Goal: Task Accomplishment & Management: Complete application form

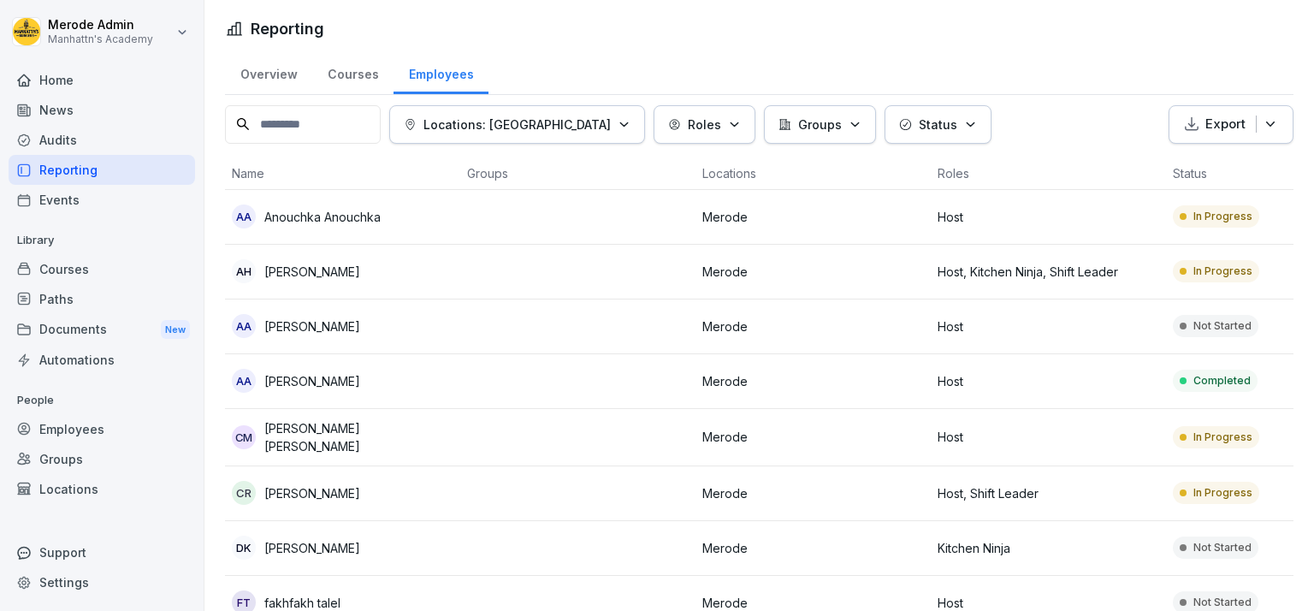
scroll to position [0, 357]
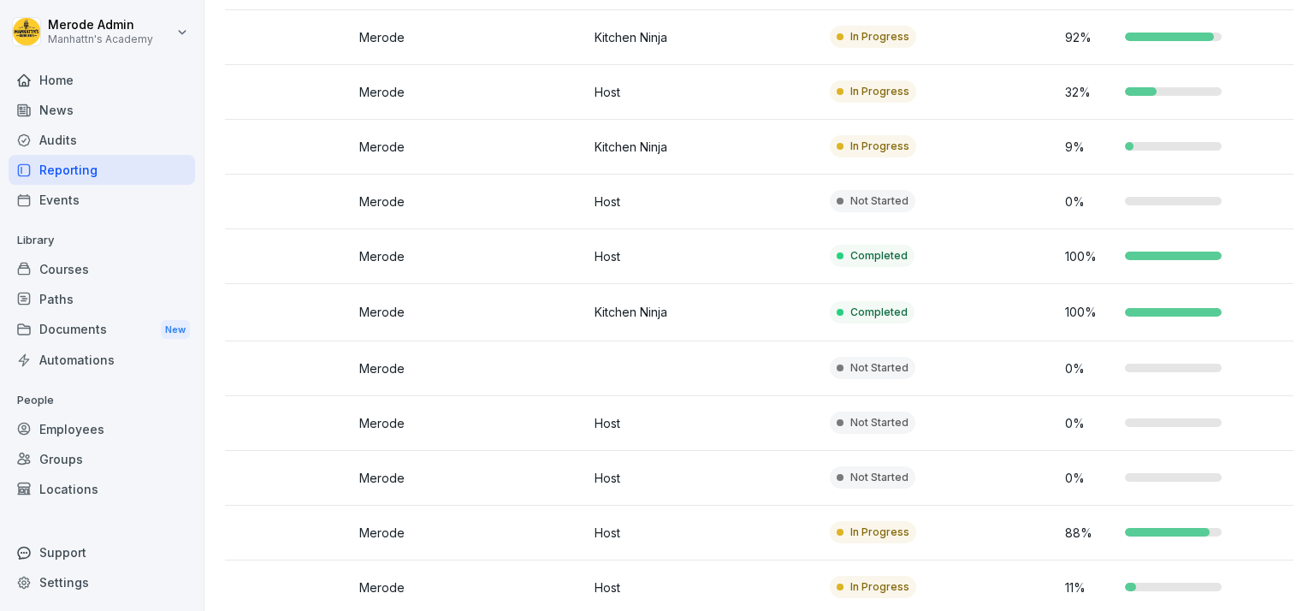
click at [79, 429] on div "Employees" at bounding box center [102, 429] width 186 height 30
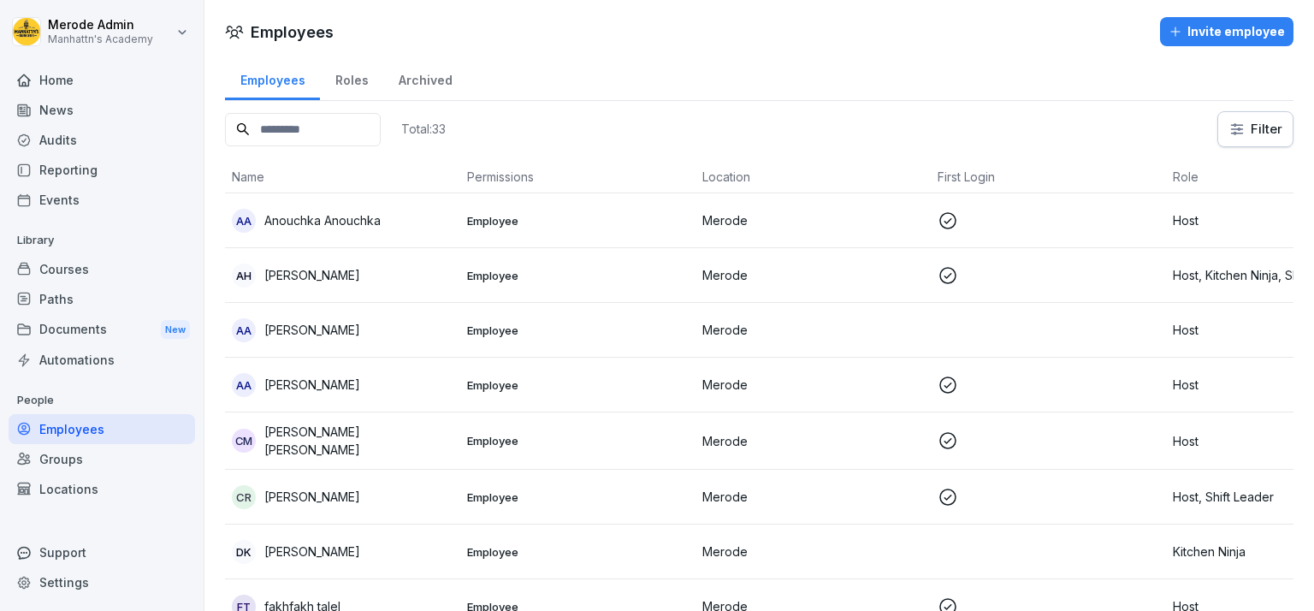
click at [323, 122] on input at bounding box center [303, 129] width 156 height 33
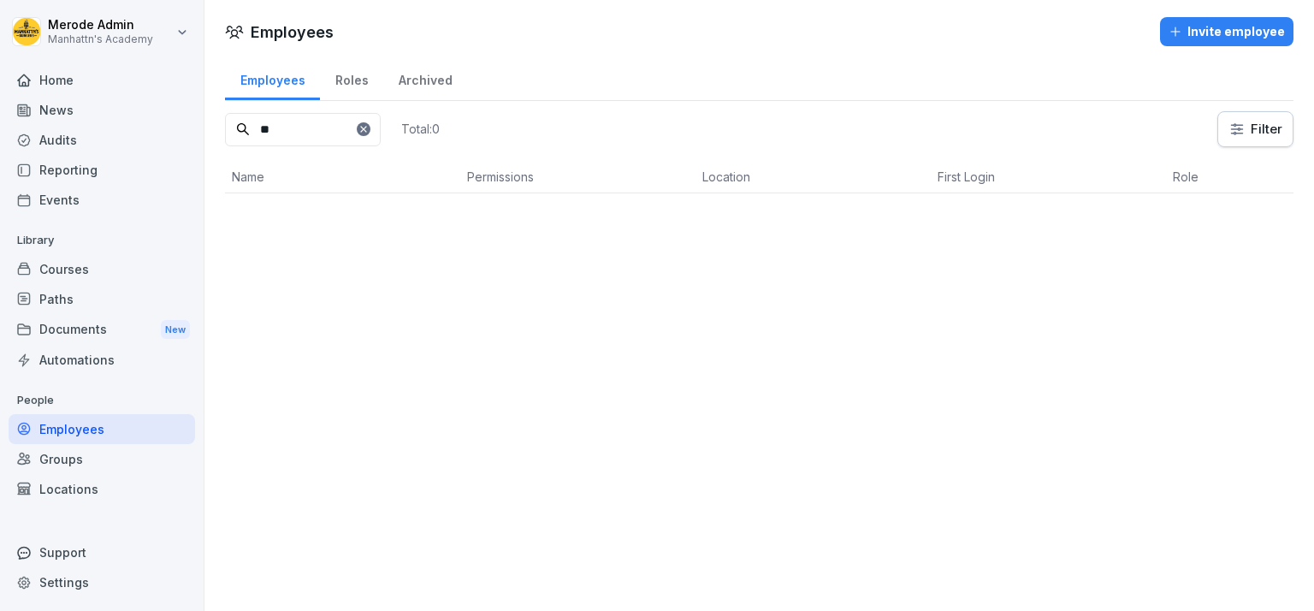
type input "*"
type input "*****"
click at [1210, 38] on div "Invite employee" at bounding box center [1227, 31] width 116 height 19
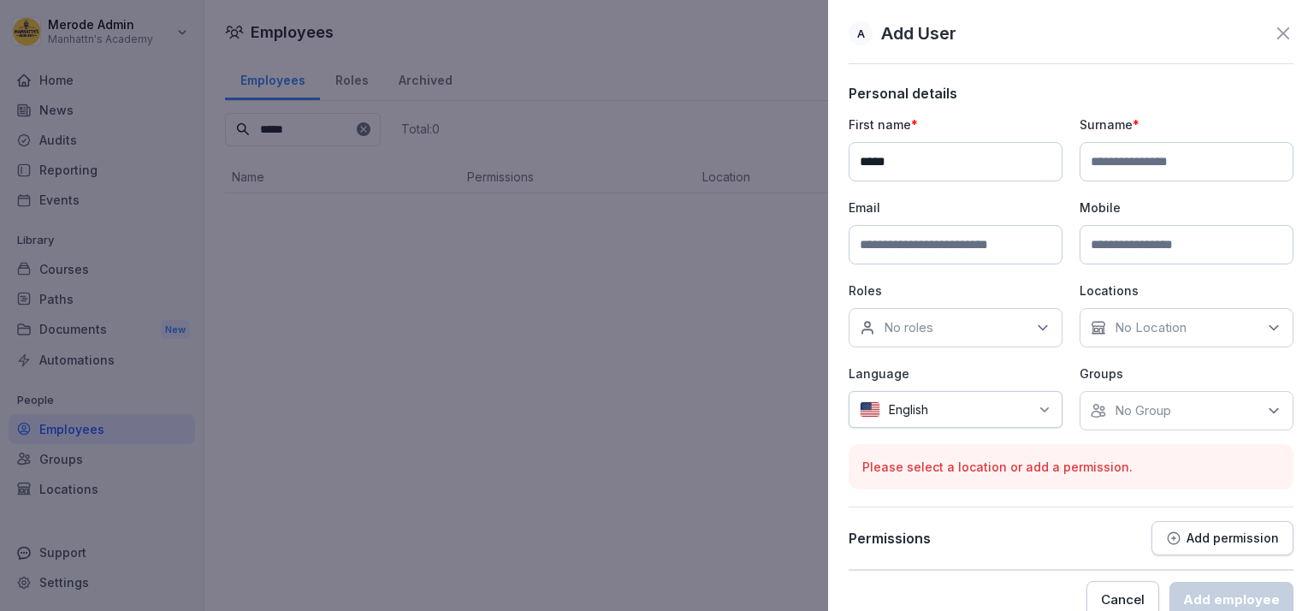
type input "*****"
click at [1154, 166] on input at bounding box center [1187, 161] width 214 height 39
type input "*"
type input "*********"
click at [974, 251] on input at bounding box center [956, 244] width 214 height 39
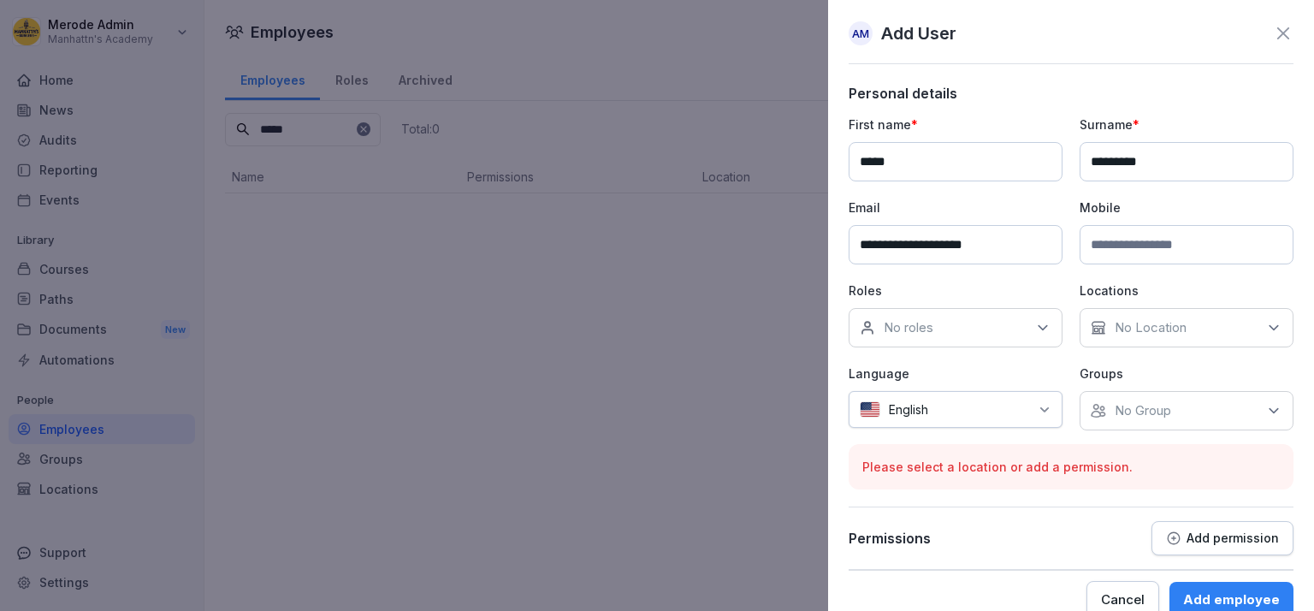
type input "**********"
click at [1038, 330] on icon at bounding box center [1042, 327] width 17 height 17
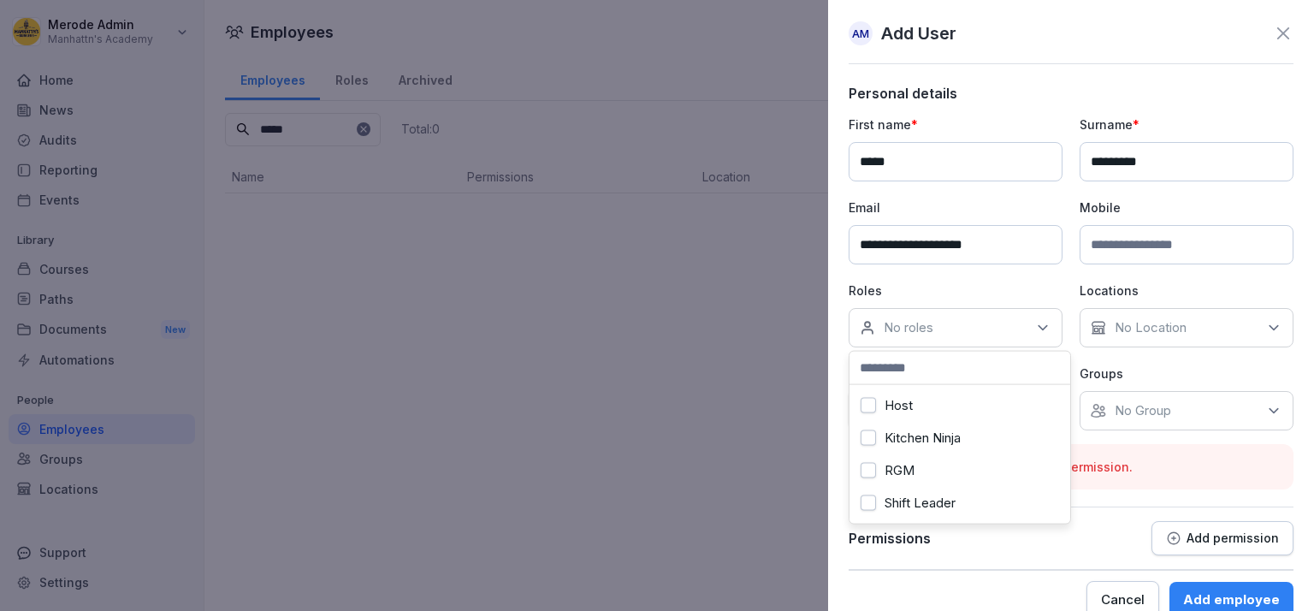
click at [927, 405] on div "Host" at bounding box center [960, 405] width 212 height 33
click at [1223, 323] on div "No Location" at bounding box center [1187, 327] width 214 height 39
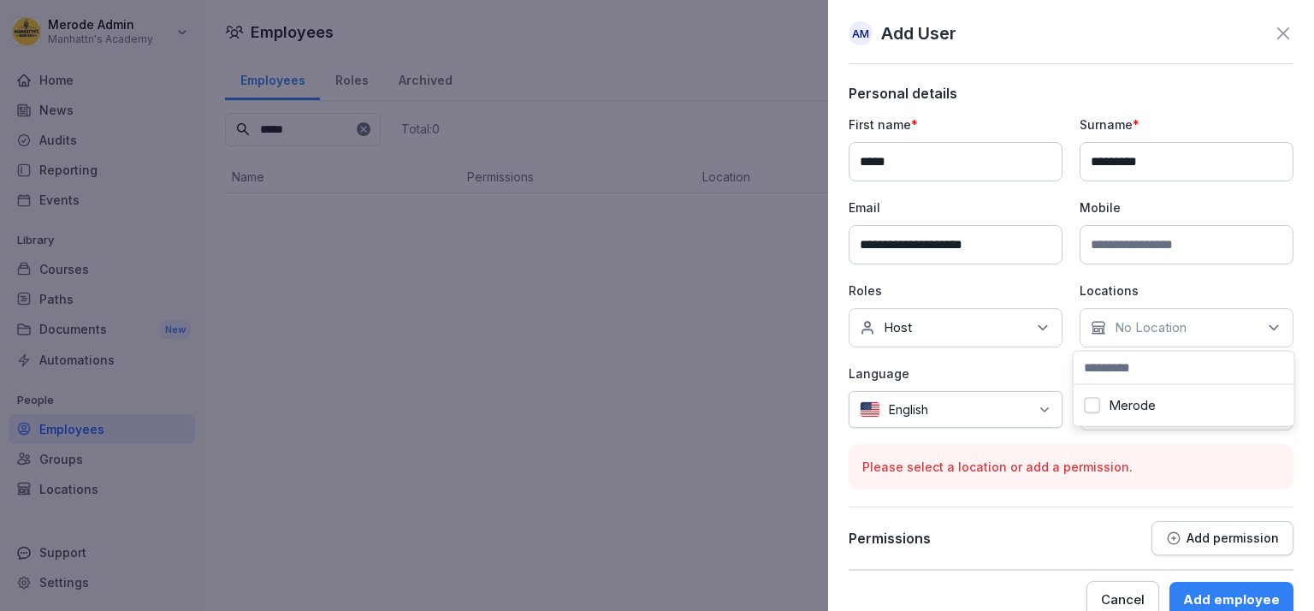
click at [1109, 408] on label "Merode" at bounding box center [1132, 405] width 47 height 15
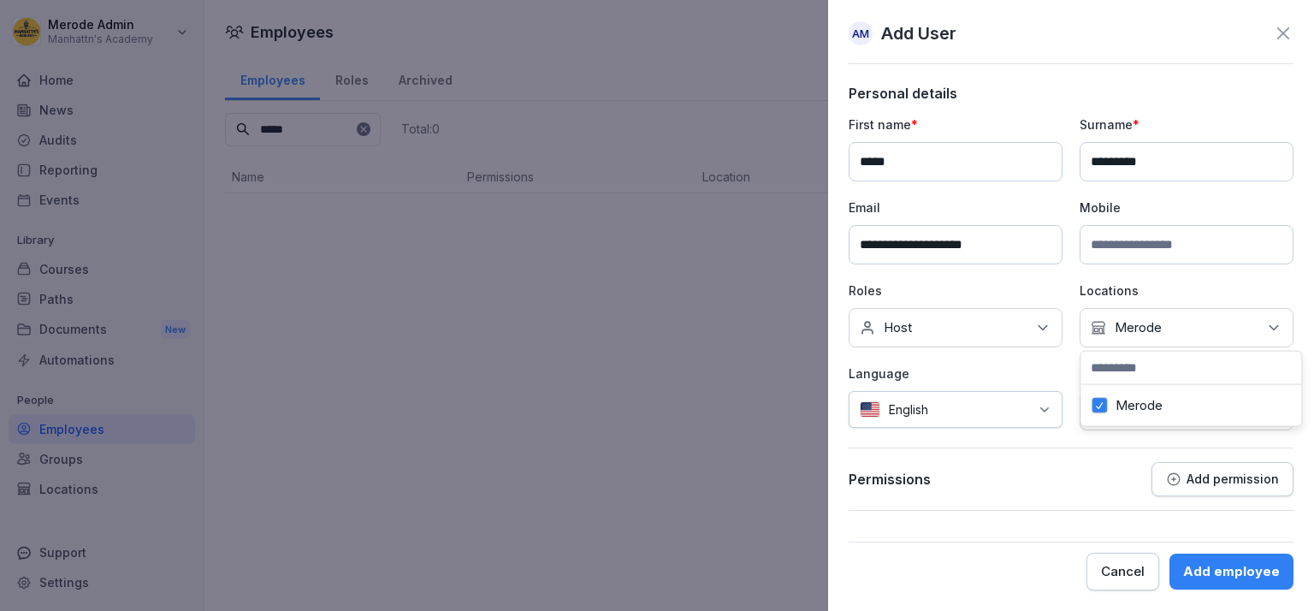
drag, startPoint x: 1007, startPoint y: 488, endPoint x: 1015, endPoint y: 464, distance: 24.3
click at [1007, 488] on div "Permissions Add permission" at bounding box center [1071, 479] width 445 height 34
click at [1045, 416] on div "English" at bounding box center [956, 409] width 214 height 37
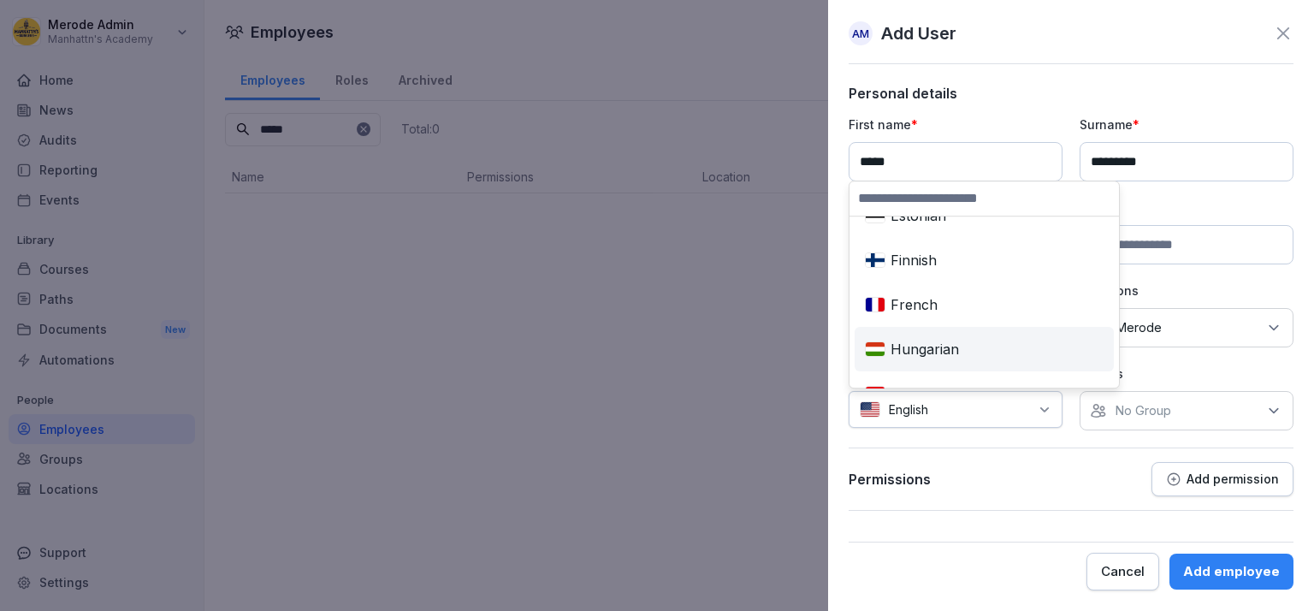
scroll to position [295, 0]
click at [935, 344] on div "French" at bounding box center [984, 349] width 252 height 38
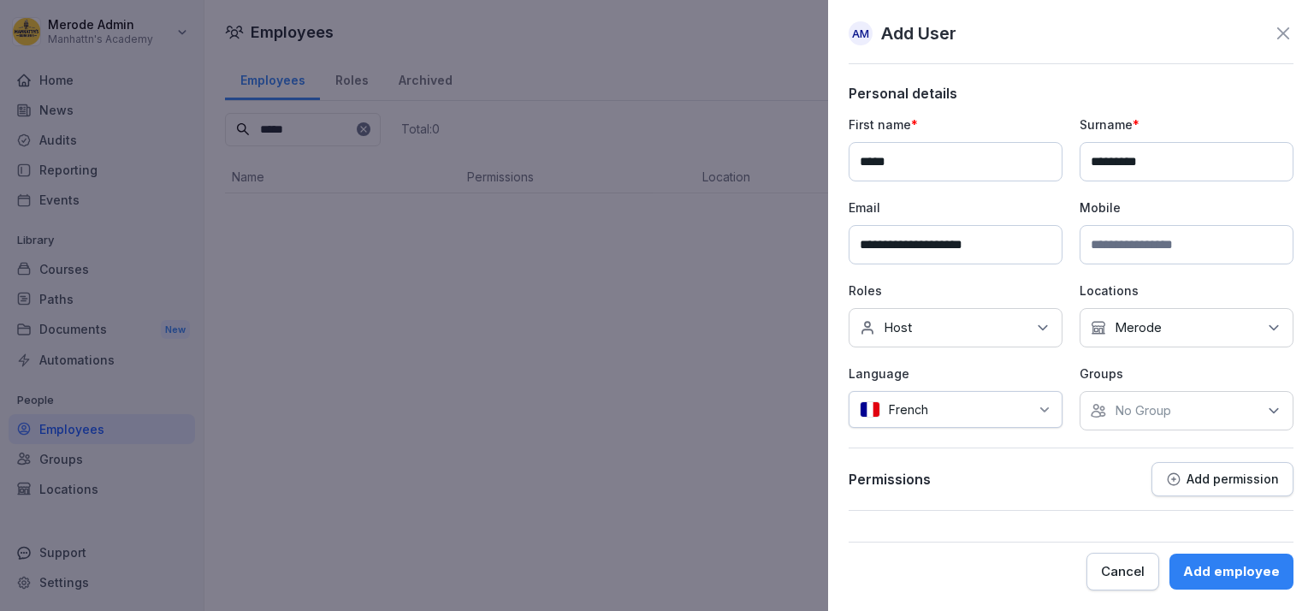
click at [1275, 405] on icon at bounding box center [1273, 410] width 17 height 17
click at [1100, 486] on button "Merode" at bounding box center [1099, 487] width 15 height 15
click at [1240, 563] on div "Add employee" at bounding box center [1231, 571] width 97 height 19
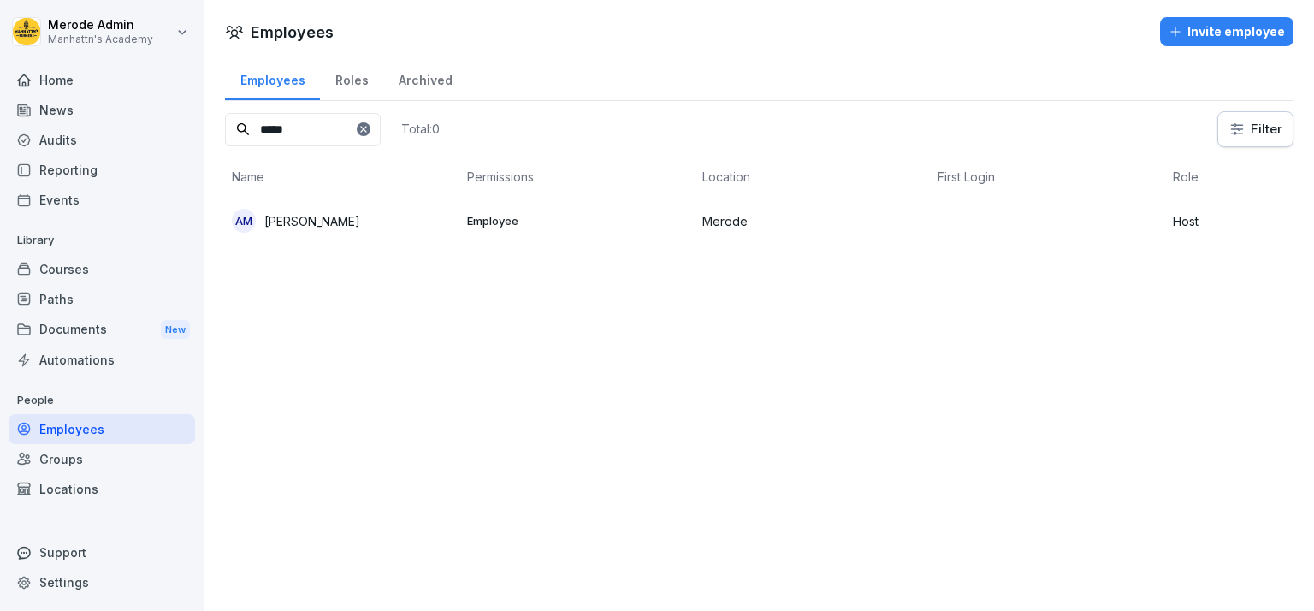
click at [306, 134] on input "*****" at bounding box center [303, 129] width 156 height 33
type input "*"
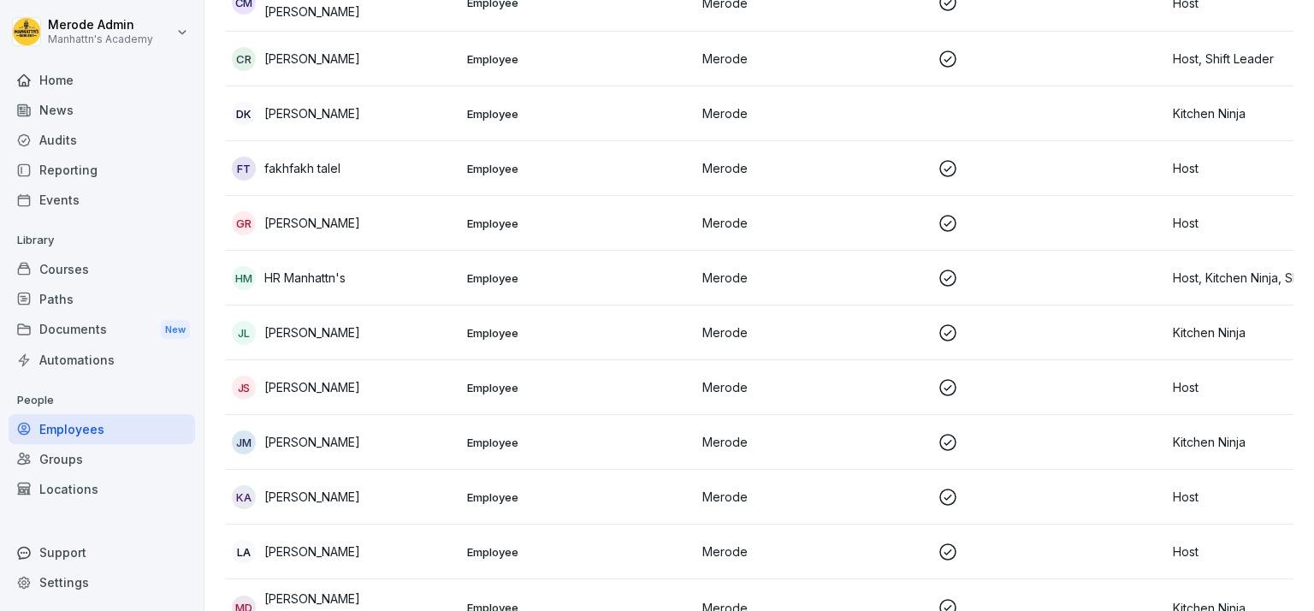
scroll to position [689, 0]
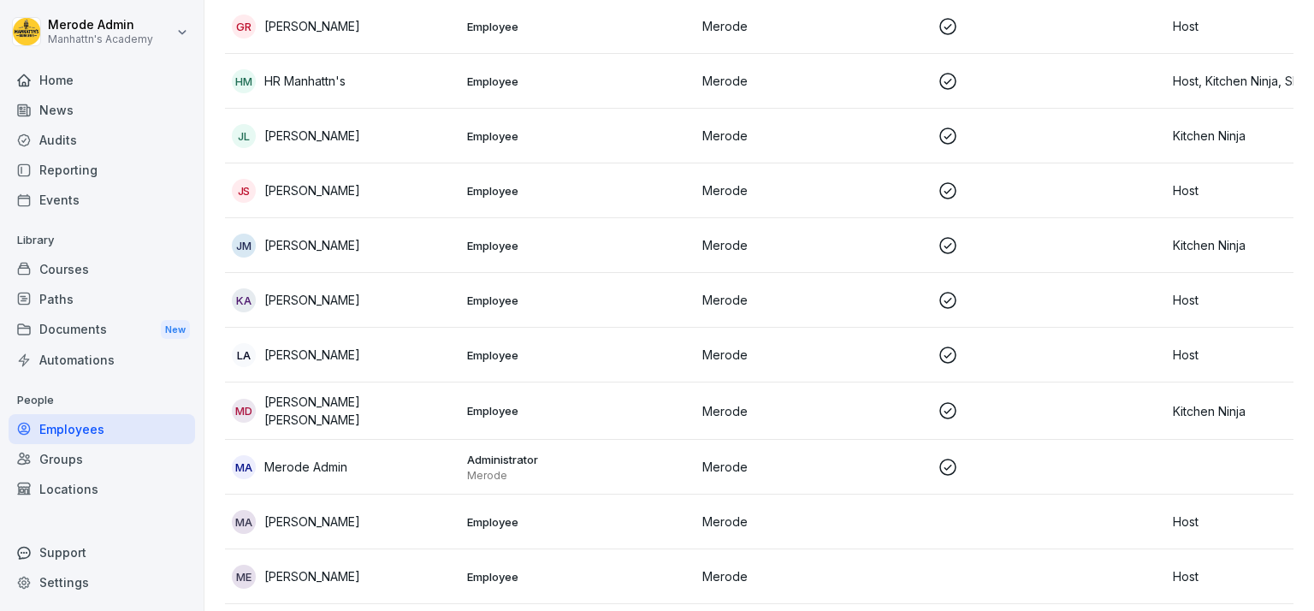
click at [1140, 313] on td at bounding box center [1048, 300] width 235 height 55
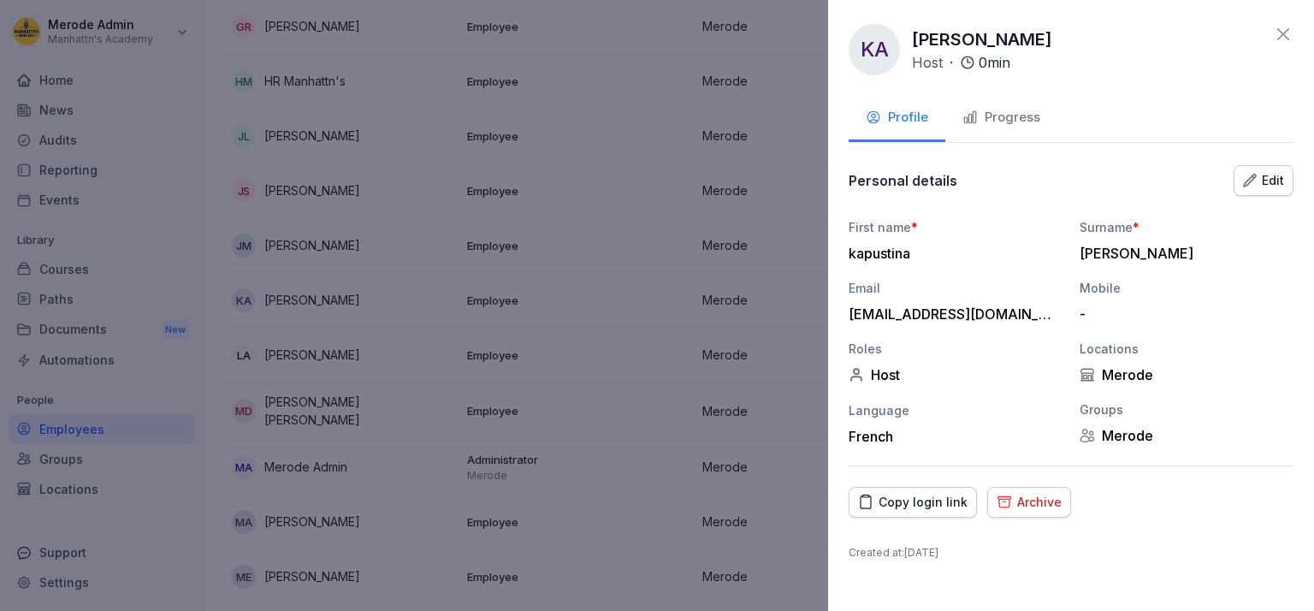
click at [1251, 183] on icon "button" at bounding box center [1250, 181] width 14 height 14
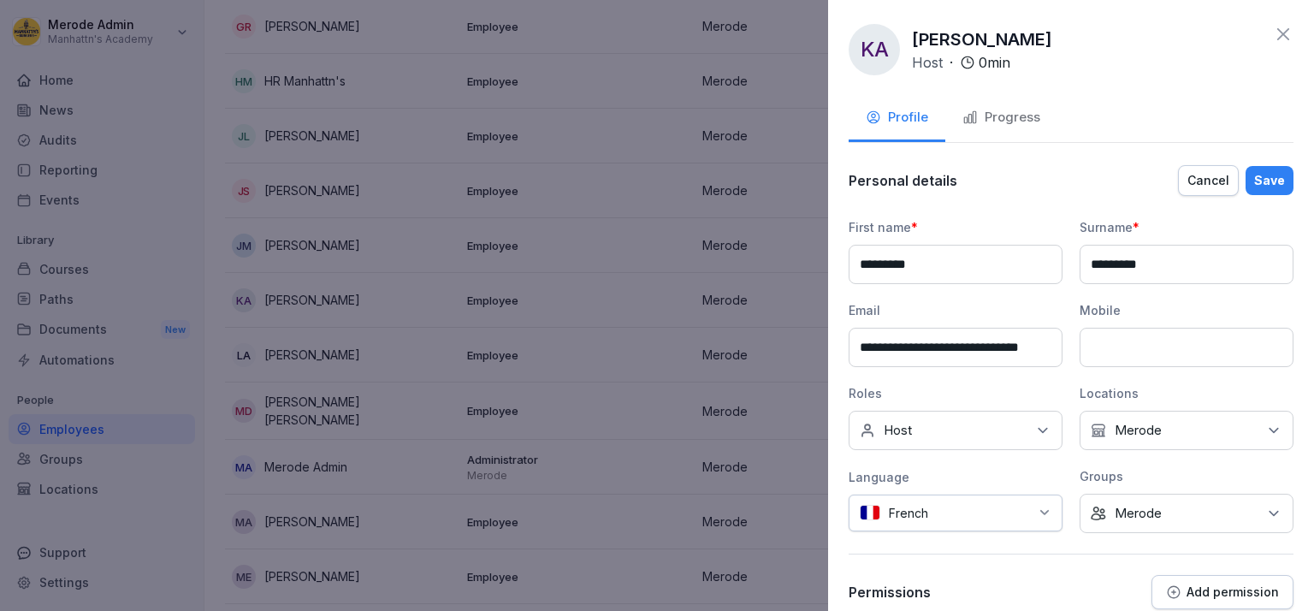
click at [1254, 180] on div "Save" at bounding box center [1269, 180] width 31 height 19
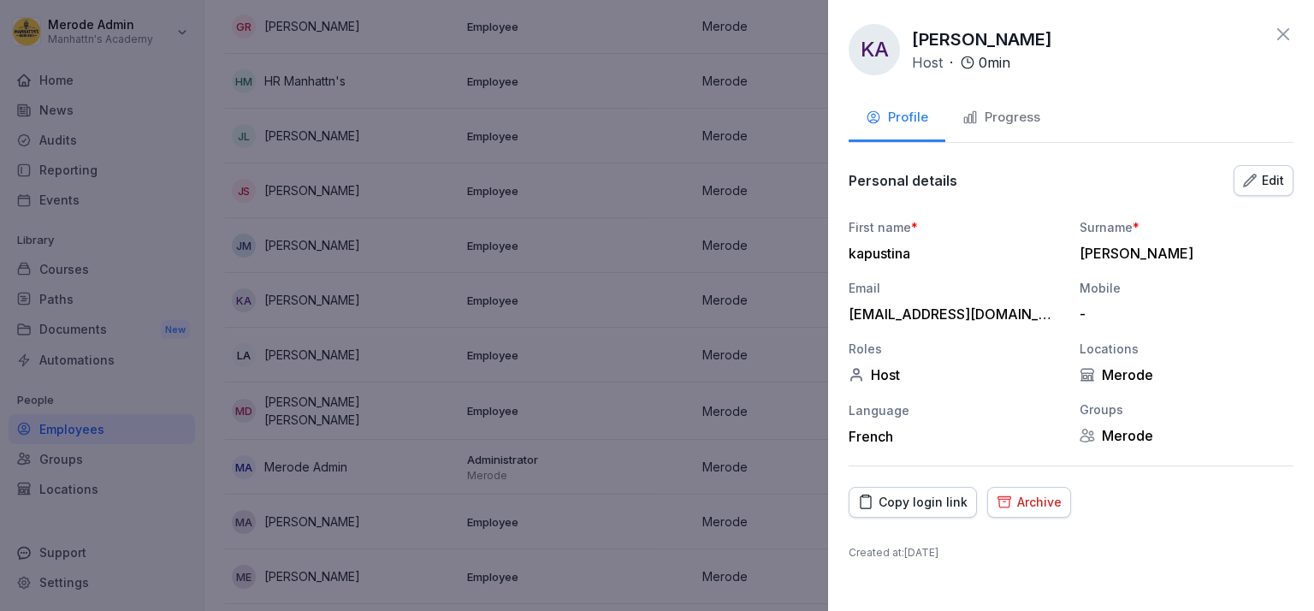
click at [1021, 129] on button "Progress" at bounding box center [1001, 119] width 112 height 46
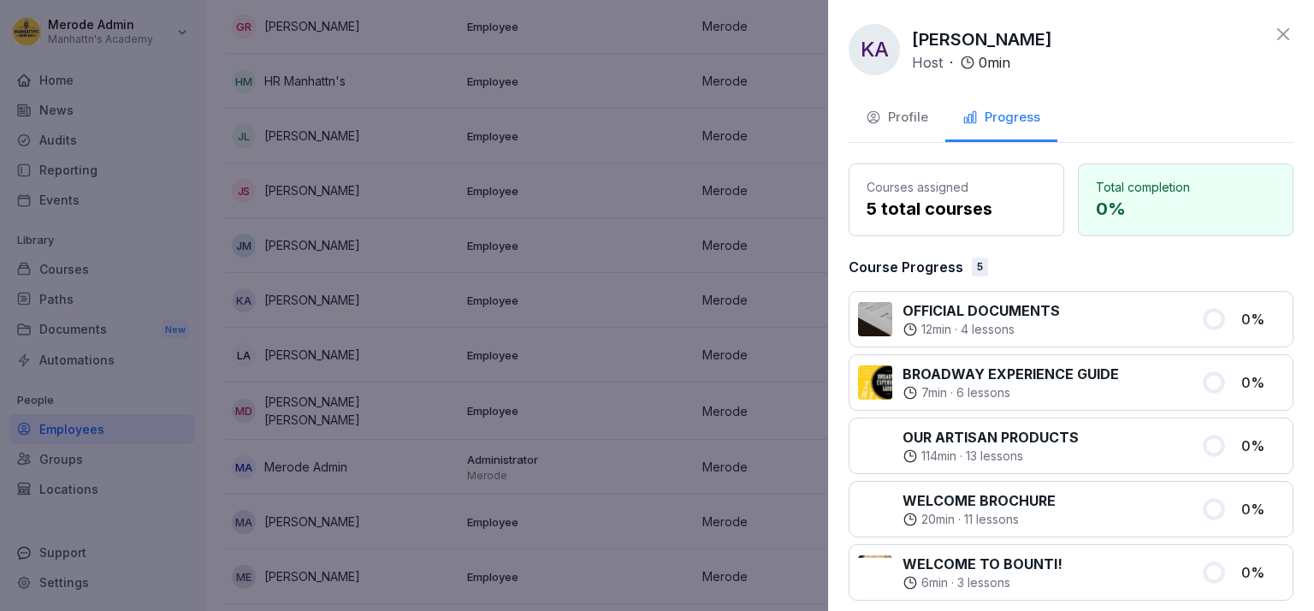
scroll to position [122, 0]
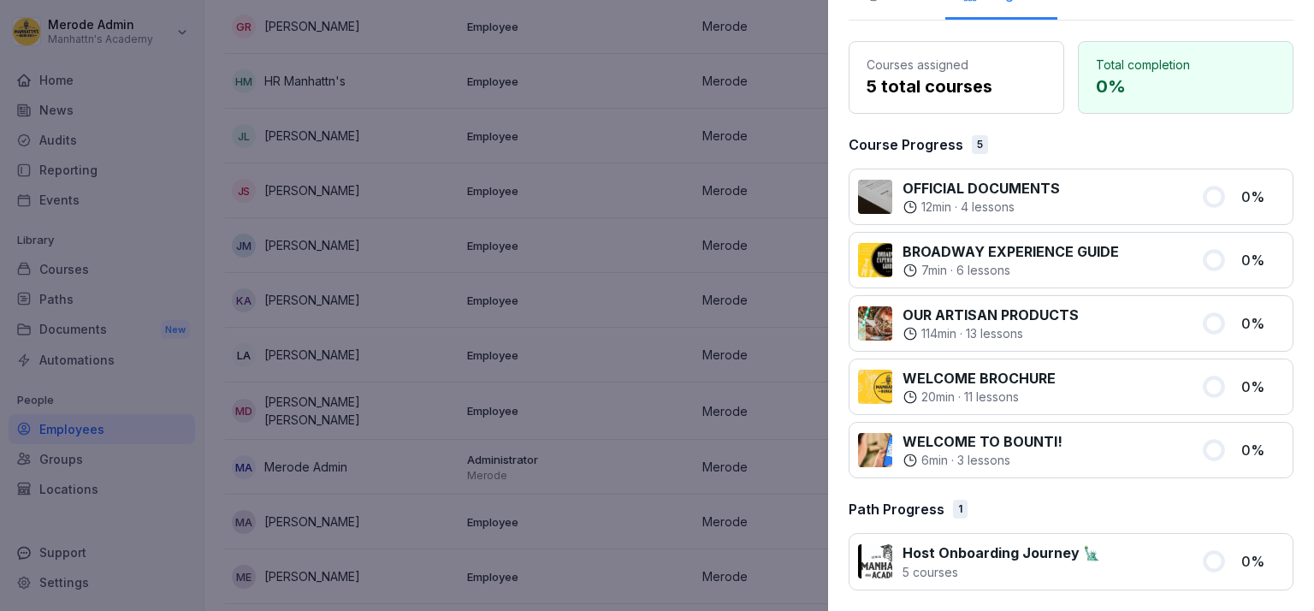
click at [461, 231] on div at bounding box center [657, 305] width 1314 height 611
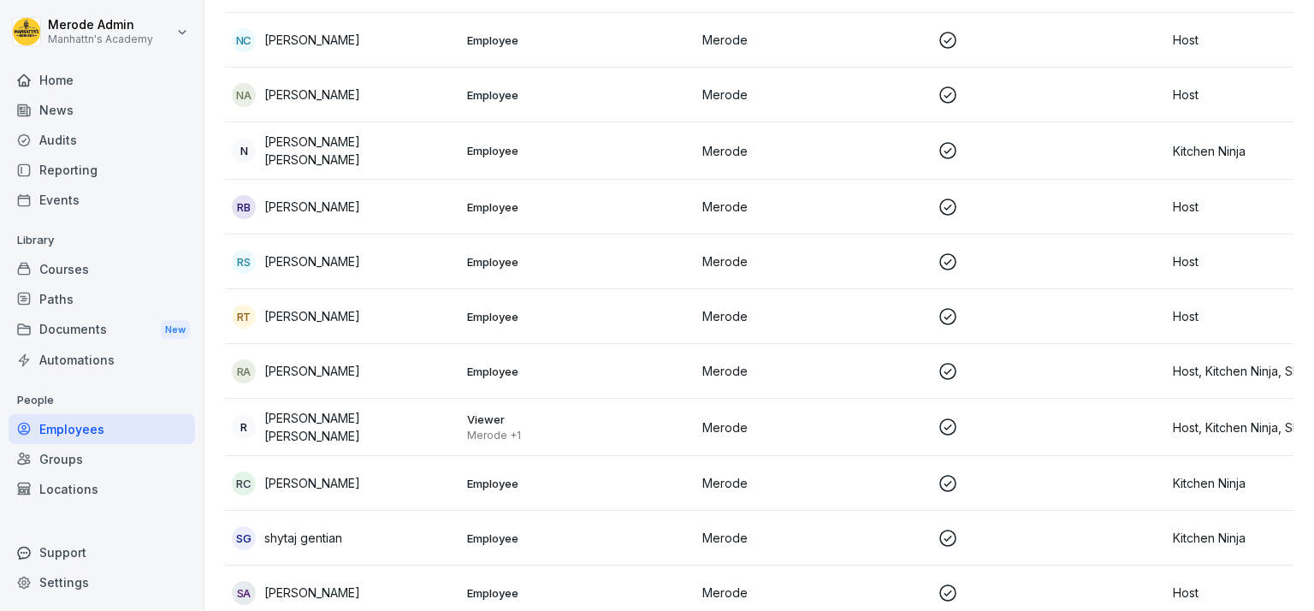
scroll to position [1485, 0]
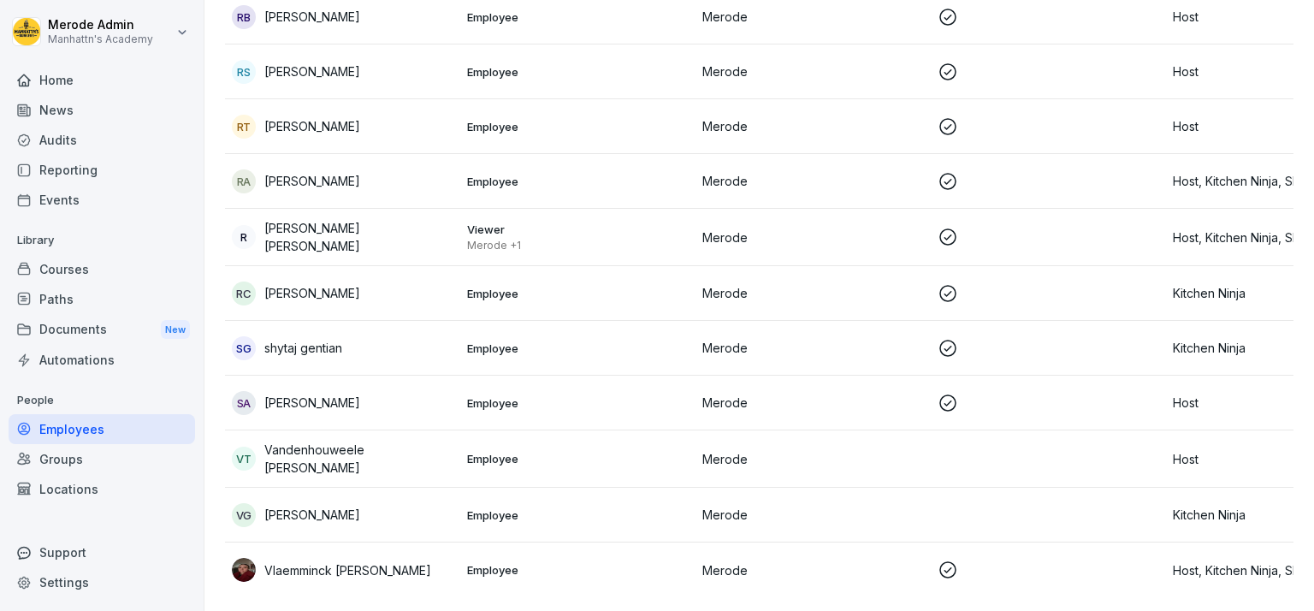
click at [885, 430] on td "Merode" at bounding box center [812, 458] width 235 height 57
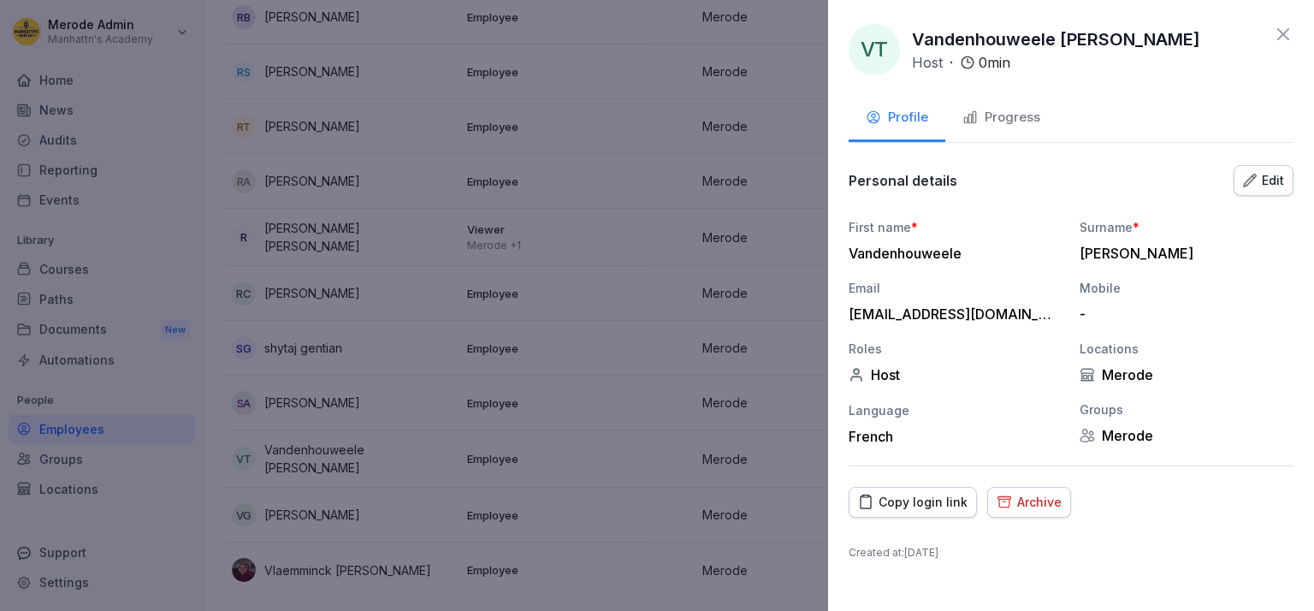
click at [1284, 186] on button "Edit" at bounding box center [1264, 180] width 60 height 31
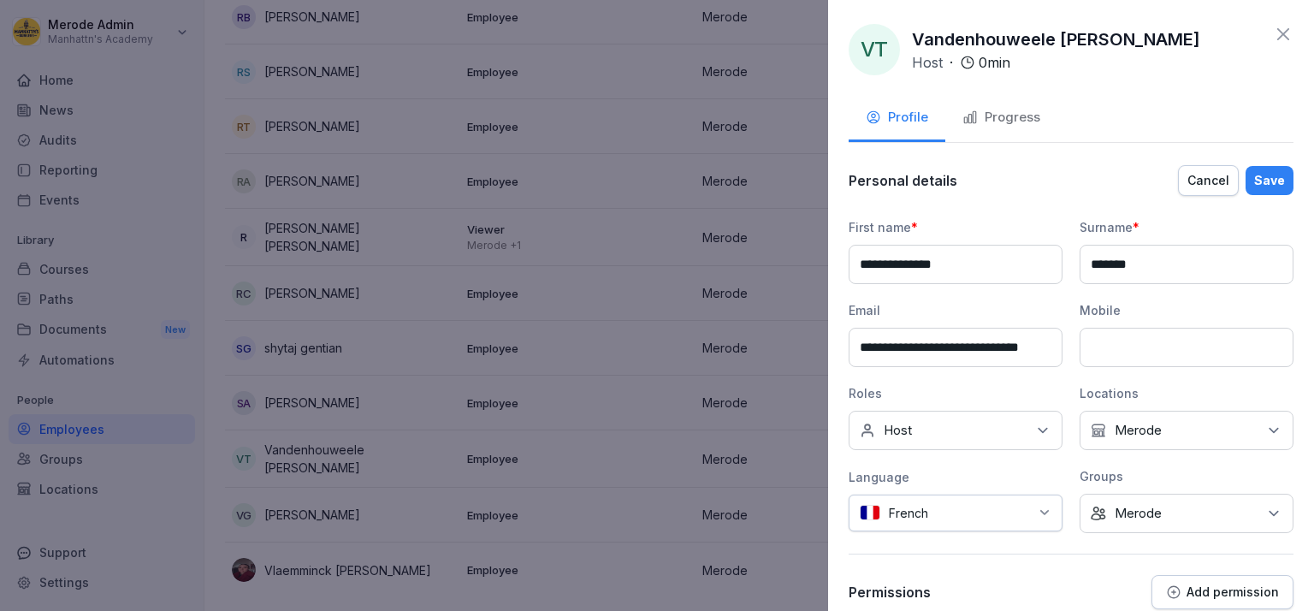
click at [1007, 358] on input "**********" at bounding box center [956, 347] width 214 height 39
click at [1042, 346] on input "**********" at bounding box center [956, 347] width 214 height 39
click at [1276, 180] on button "Save" at bounding box center [1269, 180] width 48 height 29
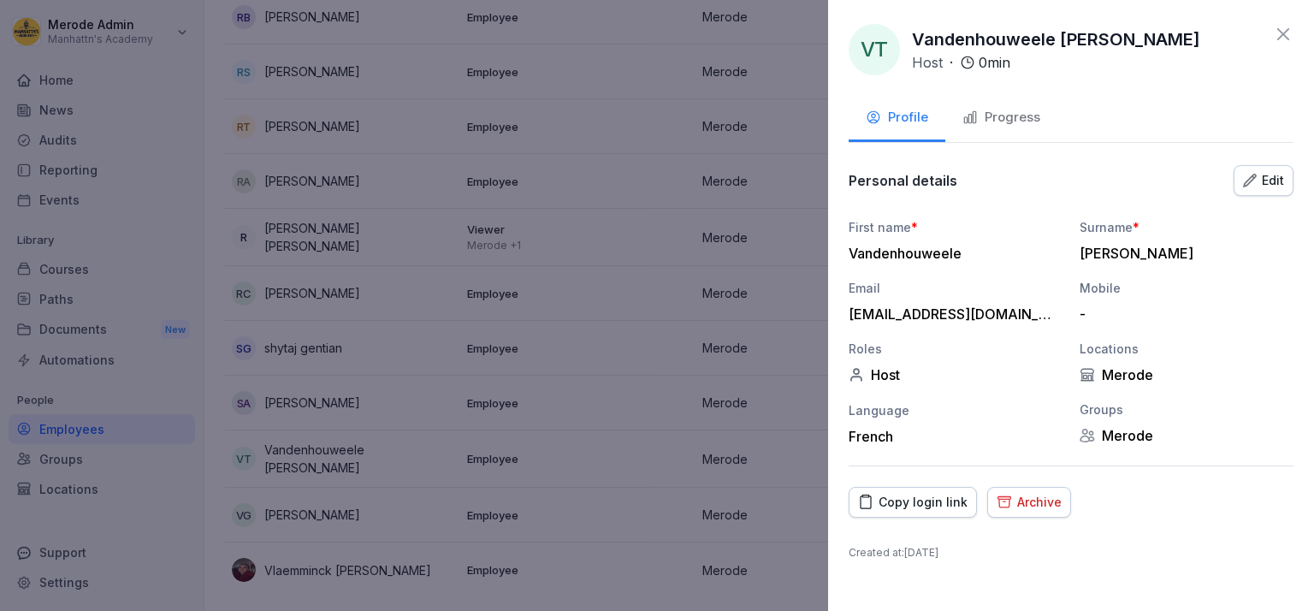
click at [773, 235] on div at bounding box center [657, 305] width 1314 height 611
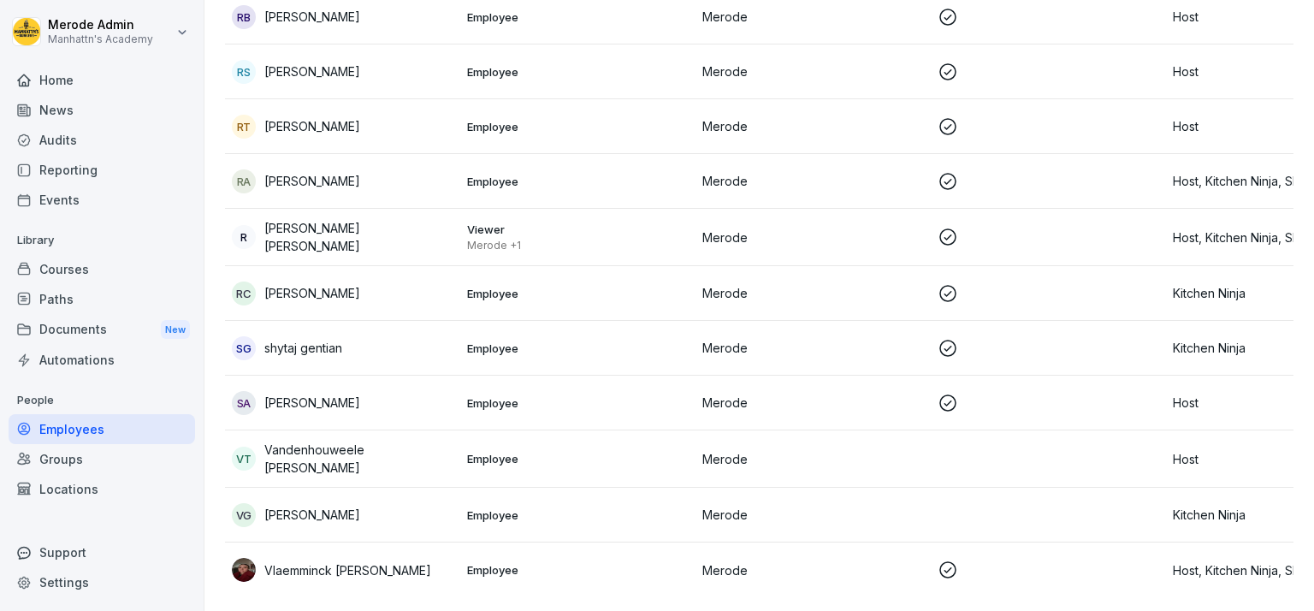
scroll to position [1485, 0]
click at [419, 558] on div "Vlaemminck [PERSON_NAME]" at bounding box center [343, 570] width 222 height 24
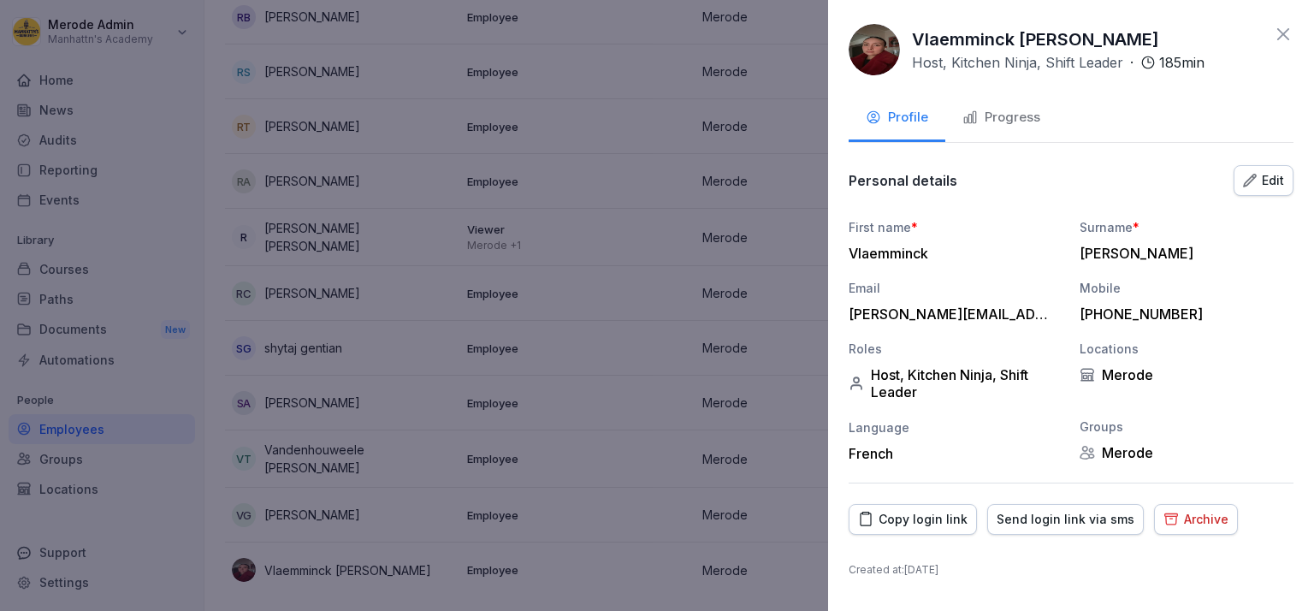
click at [578, 416] on div at bounding box center [657, 305] width 1314 height 611
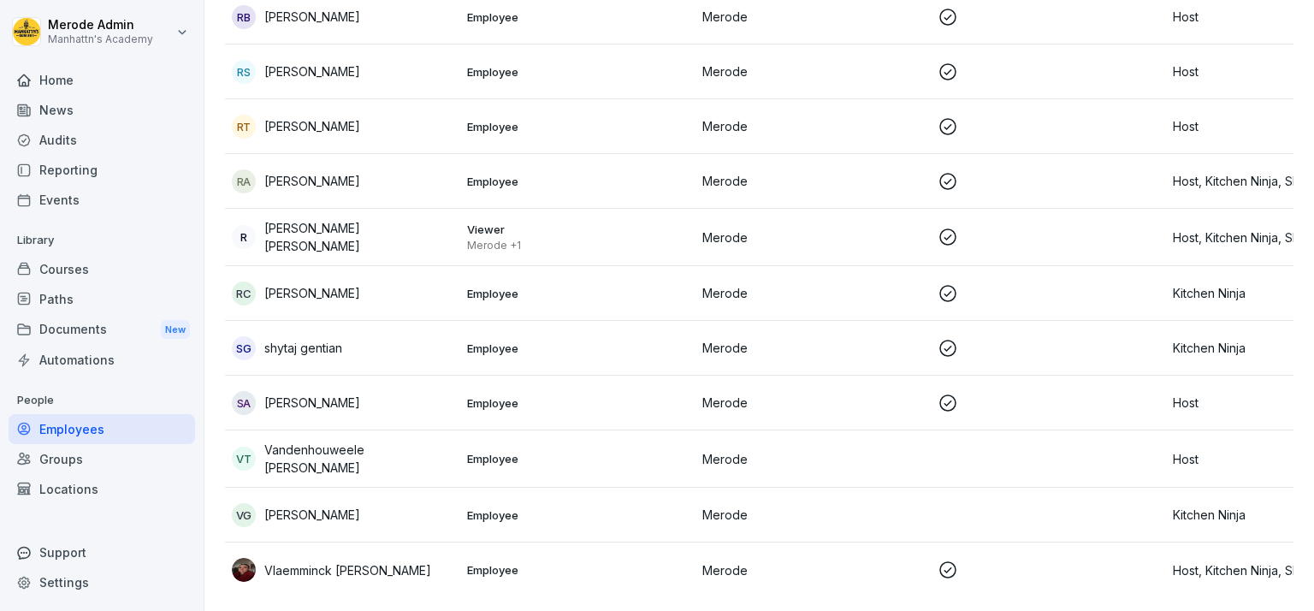
click at [390, 441] on p "Vandenhouweele [PERSON_NAME]" at bounding box center [358, 459] width 189 height 36
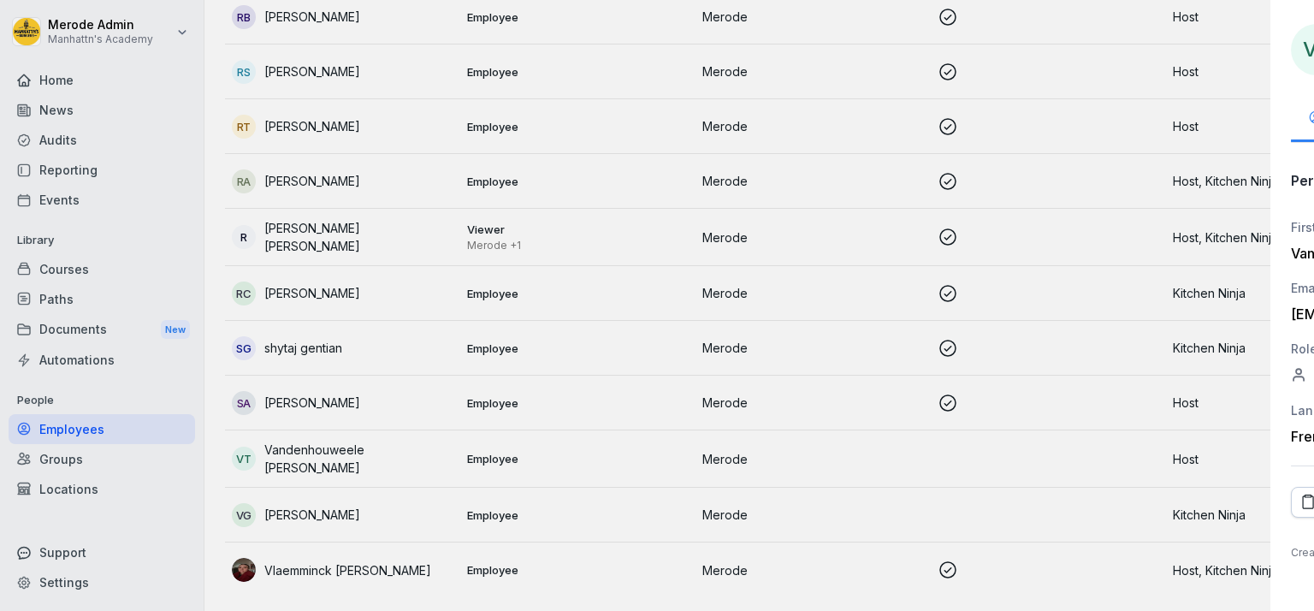
click at [390, 432] on div at bounding box center [657, 305] width 1314 height 611
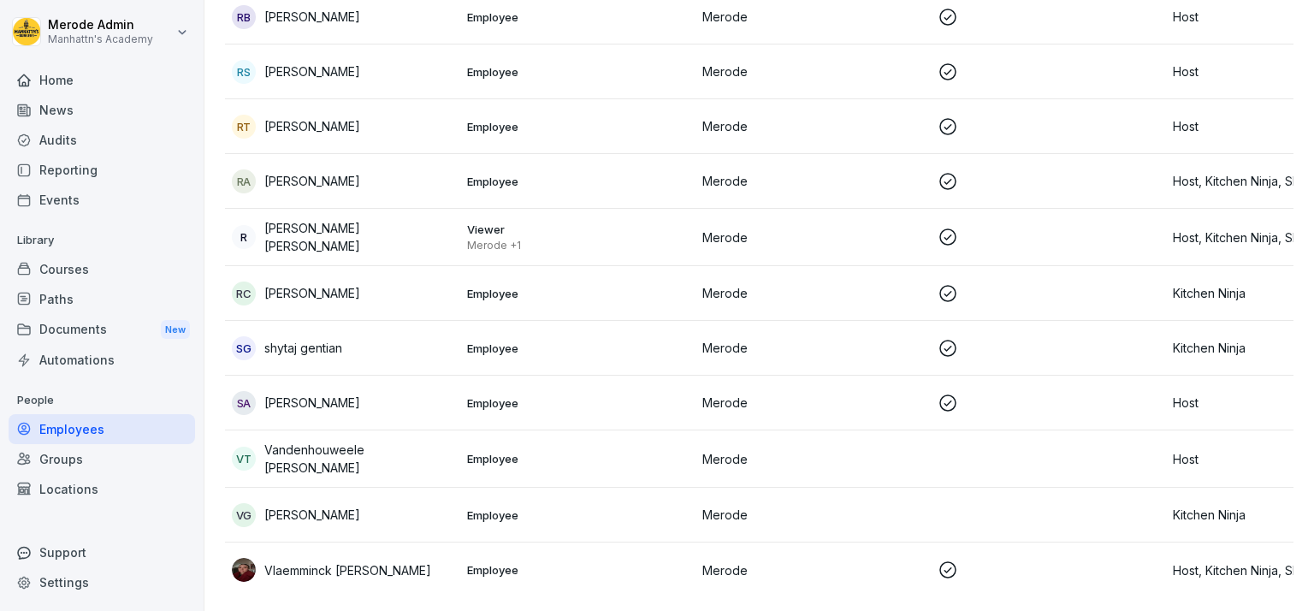
click at [531, 451] on p "Employee" at bounding box center [578, 458] width 222 height 15
click at [125, 166] on div "Reporting" at bounding box center [102, 170] width 186 height 30
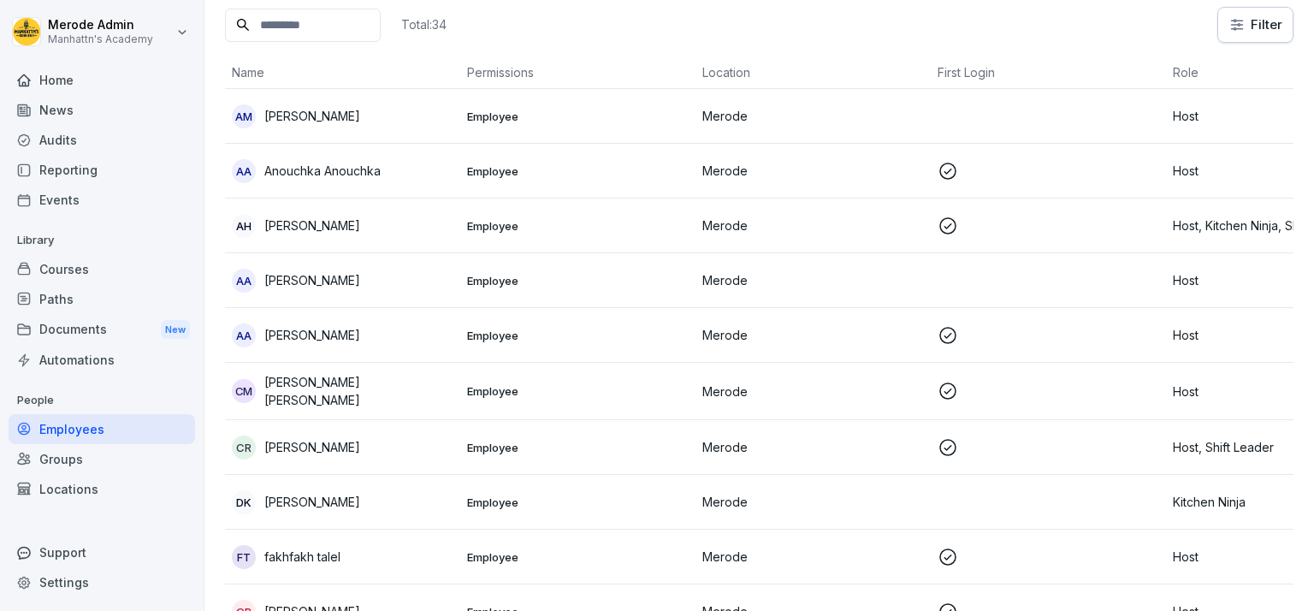
click at [125, 166] on div "Reporting" at bounding box center [102, 170] width 186 height 30
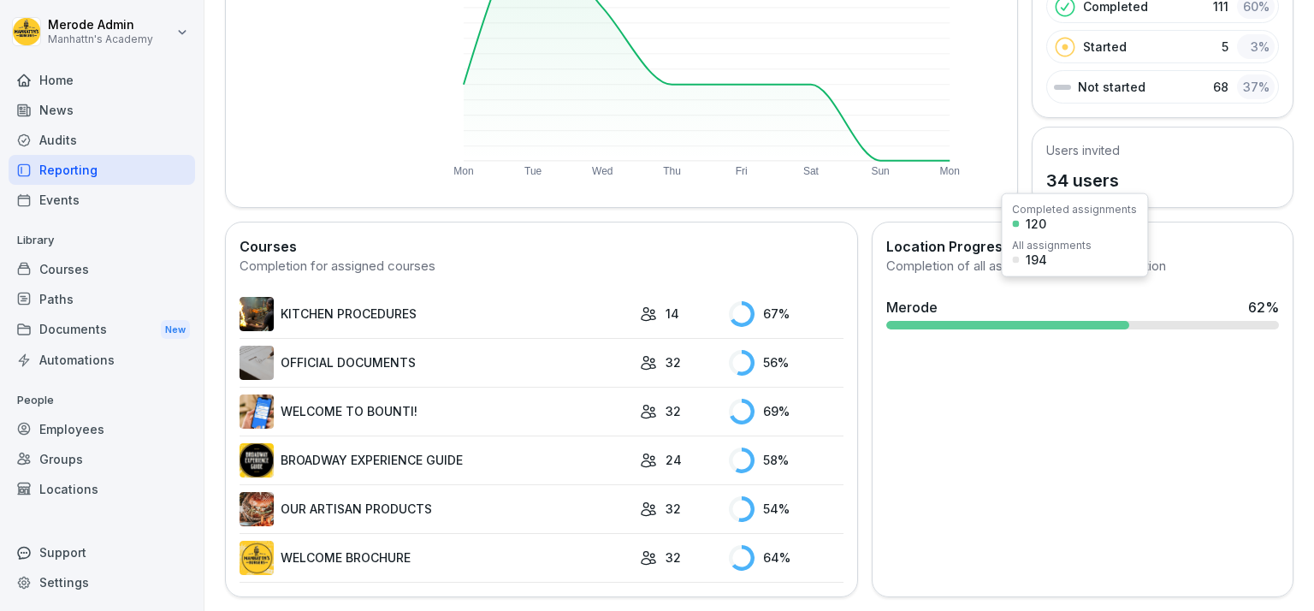
click at [1049, 321] on div at bounding box center [1007, 325] width 243 height 9
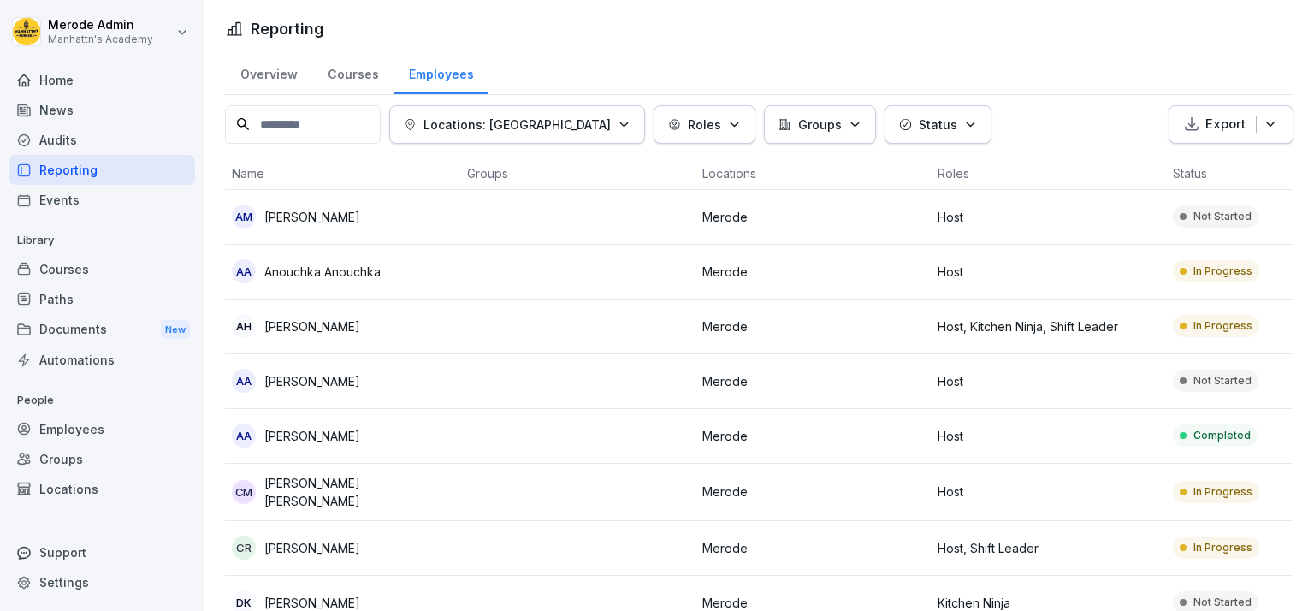
click at [78, 432] on div "Employees" at bounding box center [102, 429] width 186 height 30
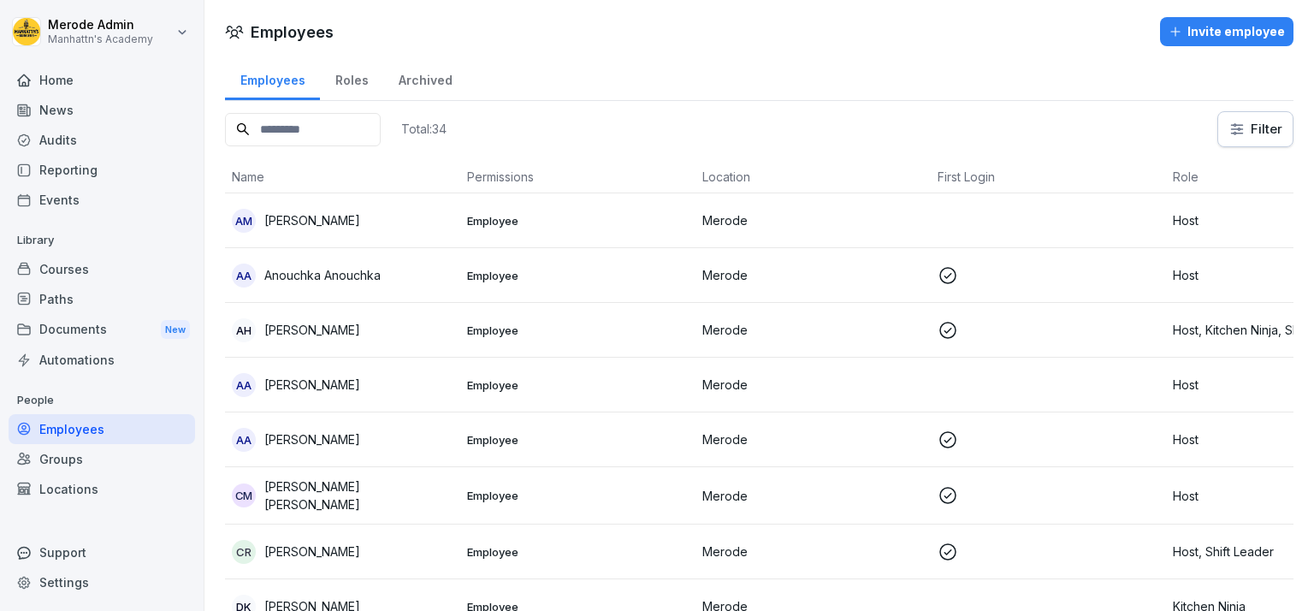
click at [78, 432] on div "Employees" at bounding box center [102, 429] width 186 height 30
click at [1220, 26] on div "Invite employee" at bounding box center [1227, 31] width 116 height 19
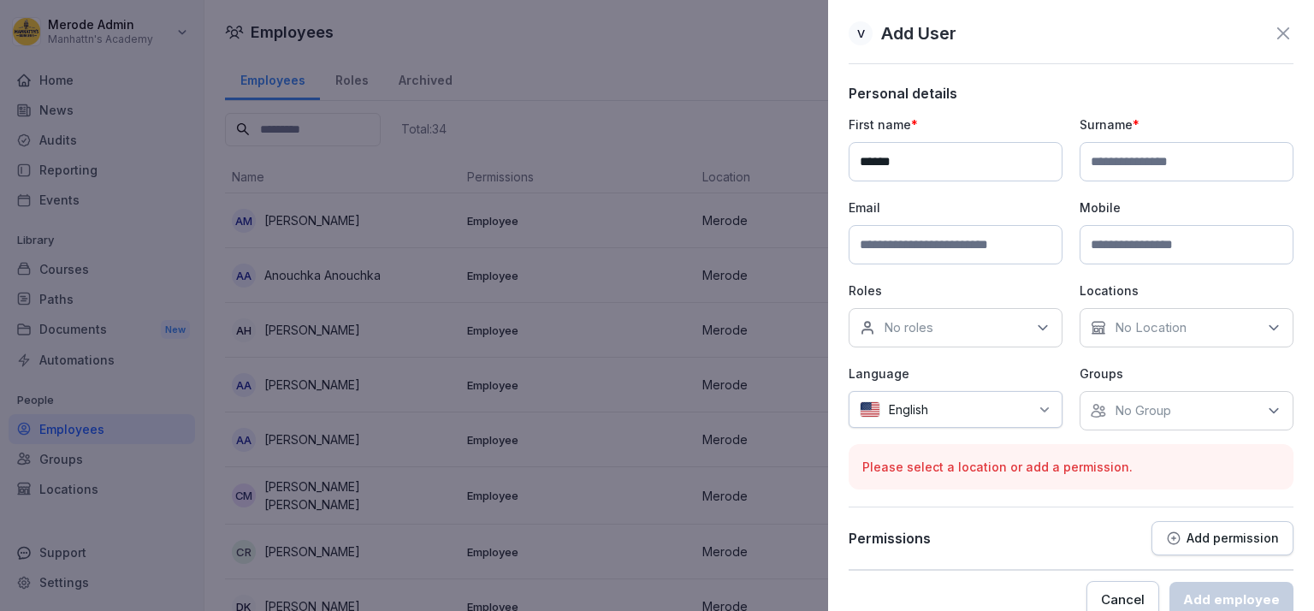
type input "******"
click at [1160, 163] on input at bounding box center [1187, 161] width 214 height 39
type input "*****"
click at [926, 253] on input at bounding box center [956, 244] width 214 height 39
type input "**********"
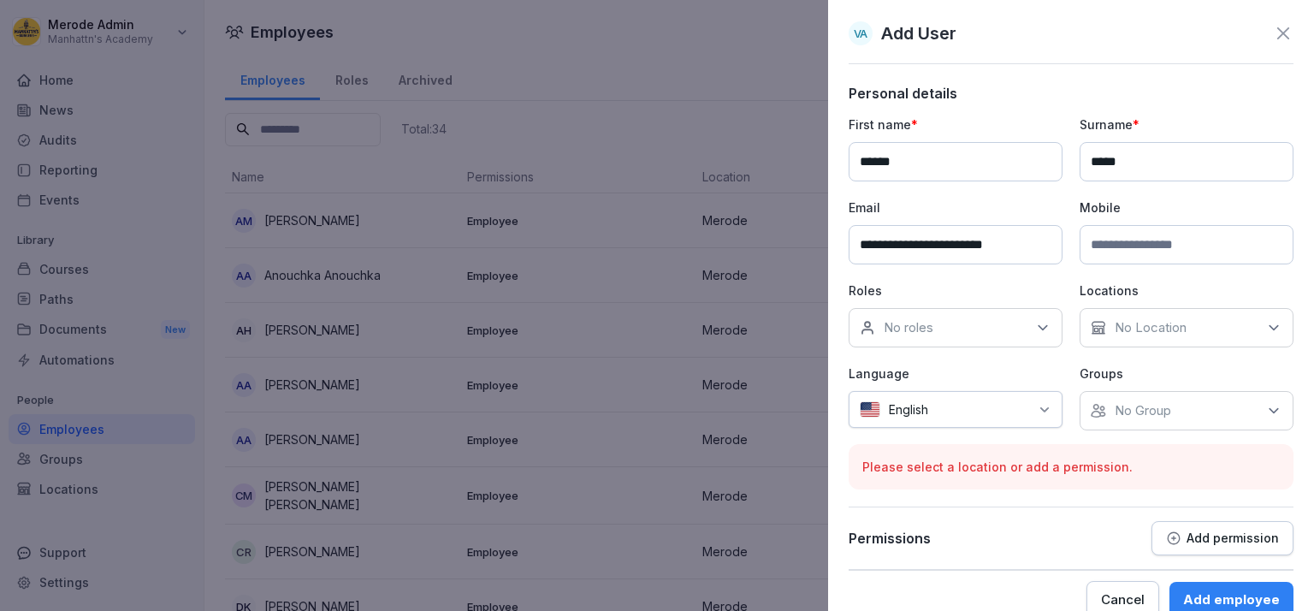
click at [976, 352] on div "**********" at bounding box center [1071, 272] width 445 height 315
click at [984, 325] on div "No roles" at bounding box center [956, 327] width 214 height 39
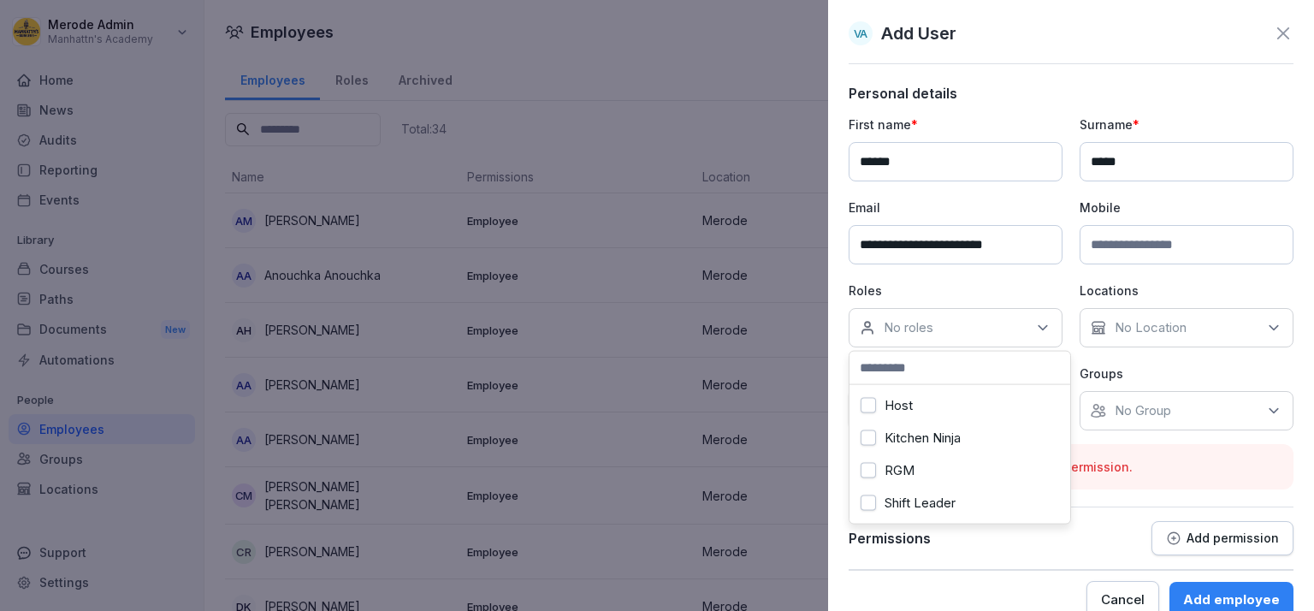
click at [929, 406] on div "Host" at bounding box center [960, 405] width 212 height 33
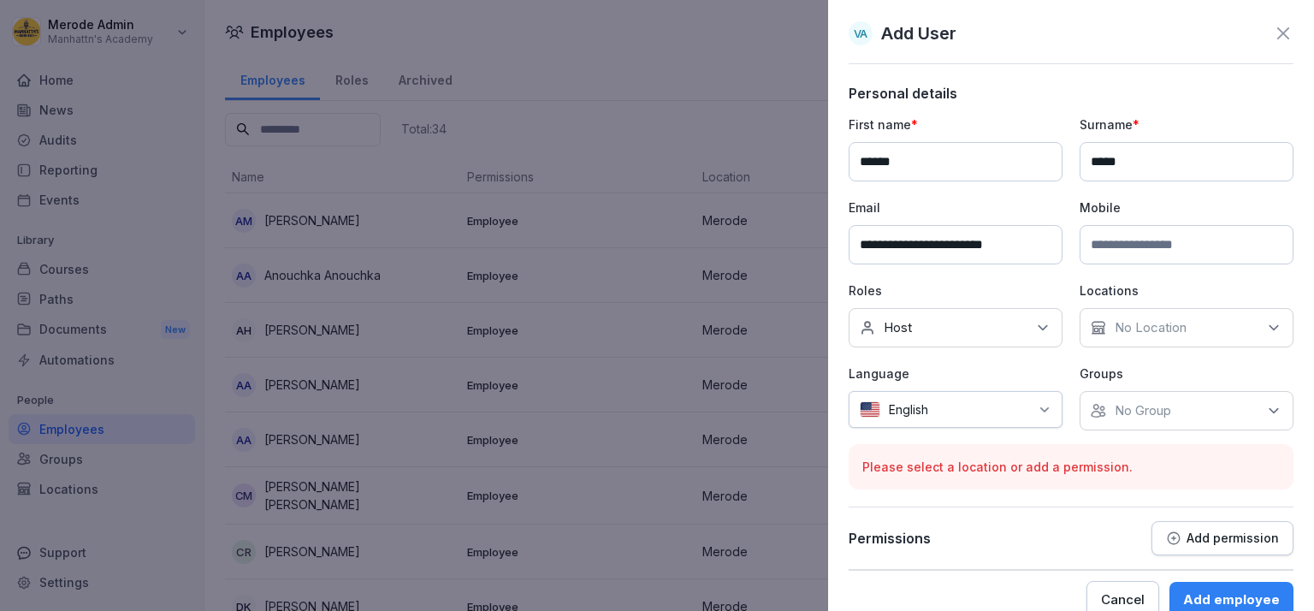
click at [1174, 325] on p "No Location" at bounding box center [1151, 327] width 72 height 17
click at [1091, 406] on button "Merode" at bounding box center [1092, 405] width 15 height 15
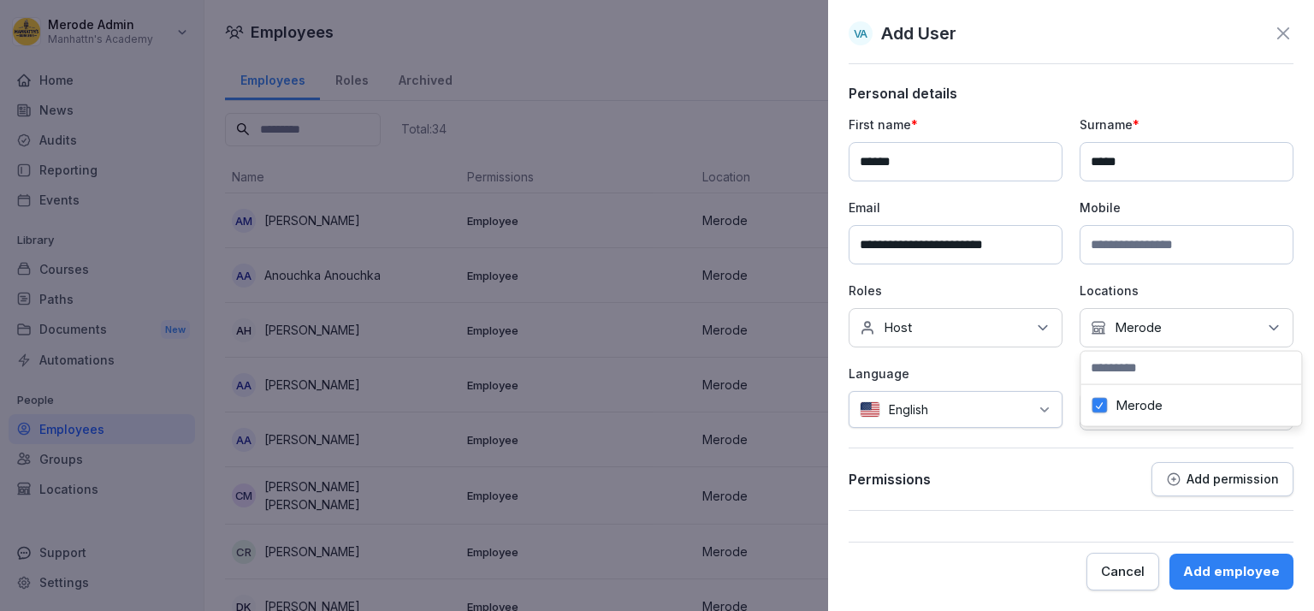
click at [1031, 413] on div "English" at bounding box center [956, 409] width 214 height 37
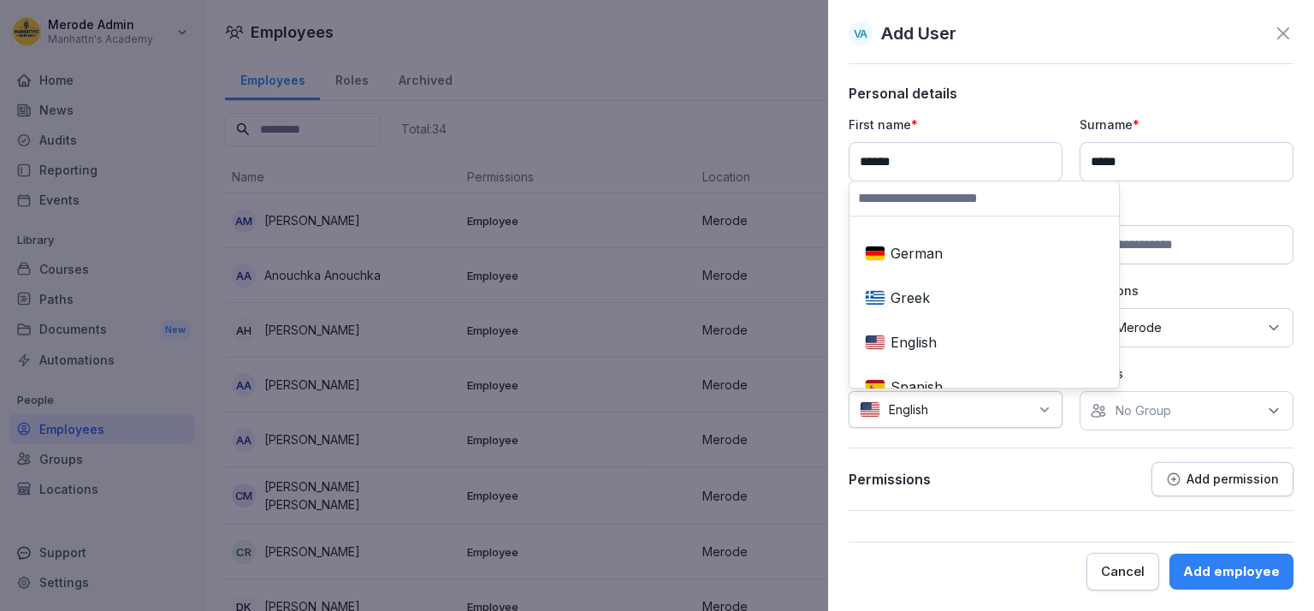
scroll to position [295, 0]
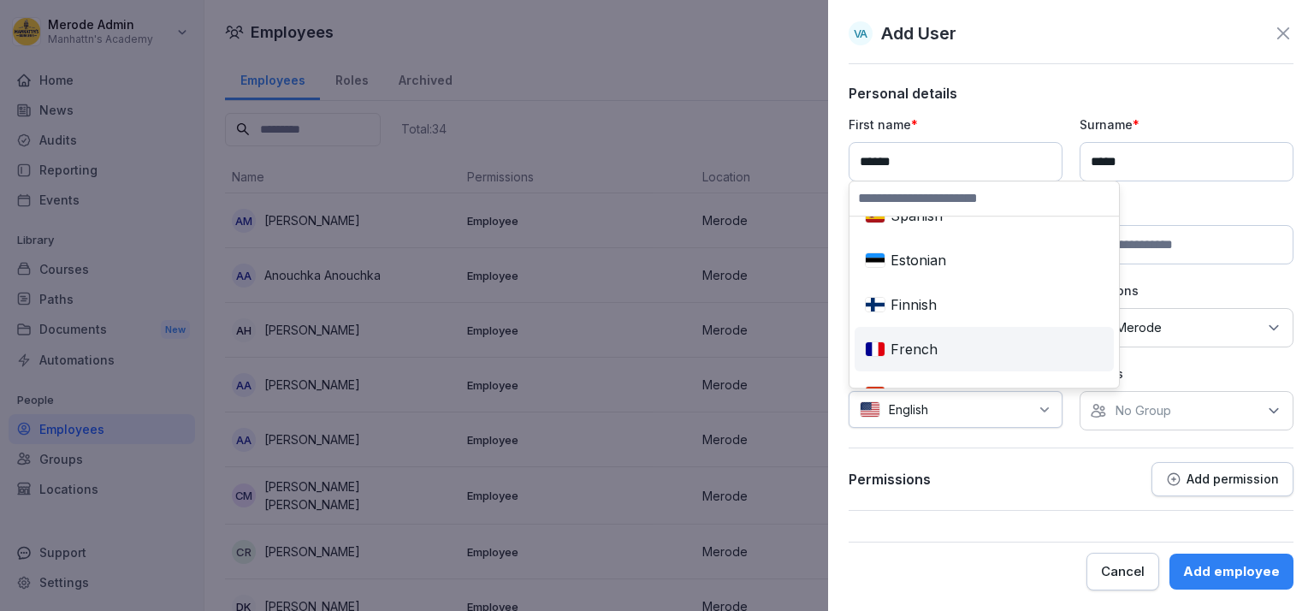
click at [959, 337] on div "French" at bounding box center [984, 349] width 252 height 38
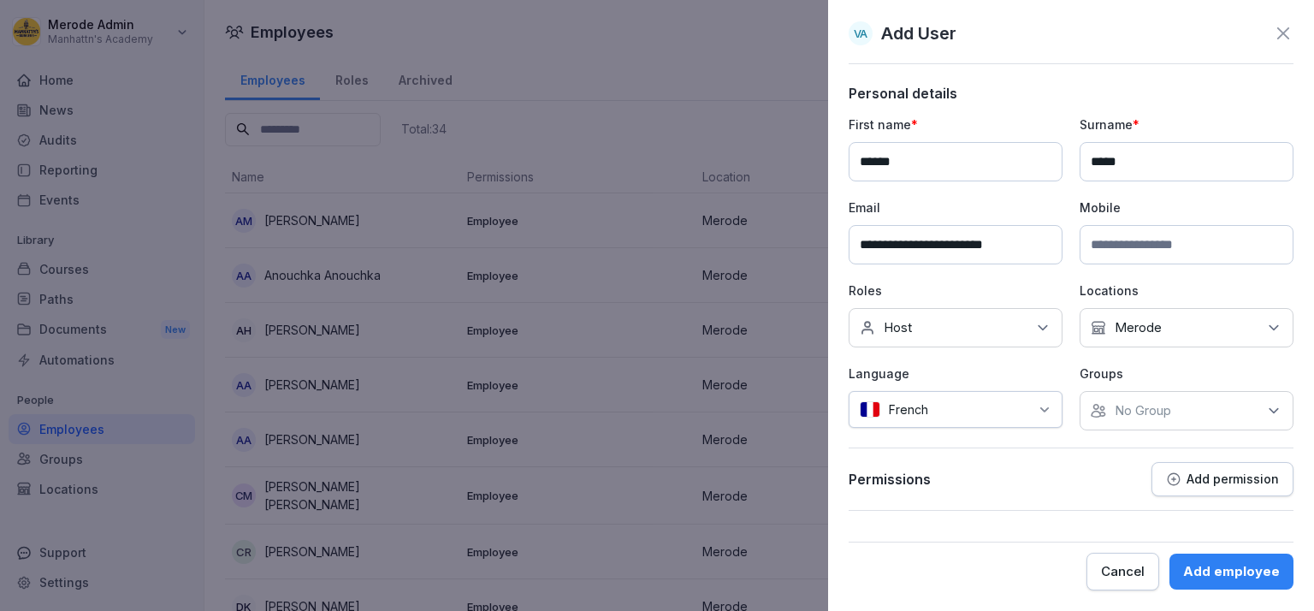
click at [1192, 409] on div "No Group" at bounding box center [1187, 410] width 214 height 39
click at [1107, 491] on button "Merode" at bounding box center [1099, 487] width 15 height 15
click at [1234, 576] on div "Add employee" at bounding box center [1231, 571] width 97 height 19
